Goal: Check status: Check status

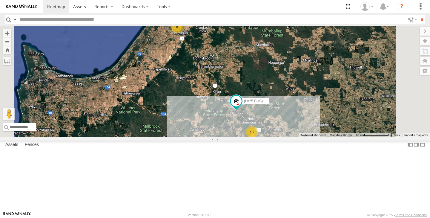
click at [258, 138] on div "10" at bounding box center [252, 132] width 12 height 12
click at [258, 138] on div "11" at bounding box center [252, 132] width 12 height 12
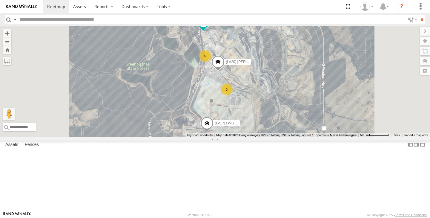
click at [232, 95] on div "3" at bounding box center [227, 89] width 12 height 12
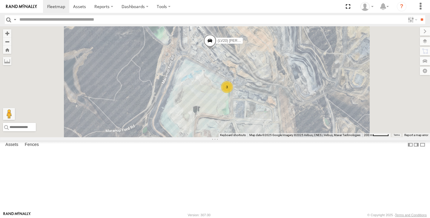
drag, startPoint x: 287, startPoint y: 132, endPoint x: 285, endPoint y: 127, distance: 6.0
click at [285, 127] on div "(LV20) Tony Ute (LV17) LWB Musso (LV25 BUS) 4675504189 5 3" at bounding box center [215, 81] width 430 height 111
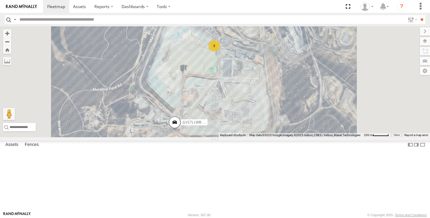
drag, startPoint x: 284, startPoint y: 154, endPoint x: 272, endPoint y: 117, distance: 38.9
click at [272, 117] on div "(LV20) Tony Ute (LV17) LWB Musso (LV25 BUS) 4675504189 5 3" at bounding box center [215, 81] width 430 height 111
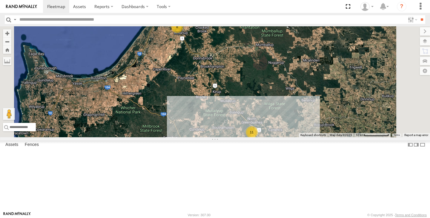
click at [258, 138] on div "11" at bounding box center [252, 132] width 12 height 12
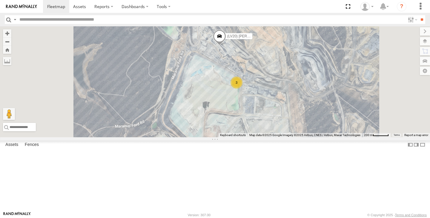
drag, startPoint x: 280, startPoint y: 62, endPoint x: 280, endPoint y: 124, distance: 61.8
click at [280, 122] on div "6 (LV20) Tony Ute 3 (LV17) LWB Musso" at bounding box center [215, 81] width 430 height 111
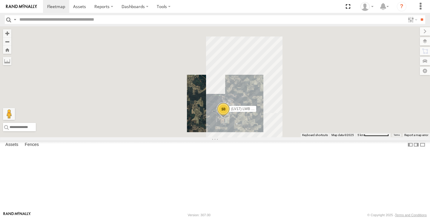
drag, startPoint x: 238, startPoint y: 89, endPoint x: 258, endPoint y: 114, distance: 31.6
click at [258, 114] on div "(LV17) LWB Musso 10" at bounding box center [215, 81] width 430 height 111
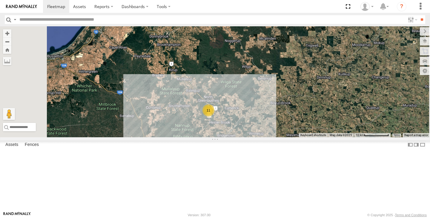
drag, startPoint x: 222, startPoint y: 84, endPoint x: 227, endPoint y: 102, distance: 18.4
click at [227, 102] on div "11 8" at bounding box center [215, 81] width 430 height 111
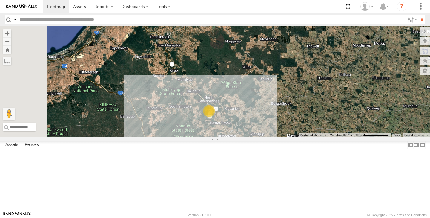
scroll to position [139, 0]
click at [56, 5] on span at bounding box center [56, 7] width 18 height 6
